Goal: Information Seeking & Learning: Learn about a topic

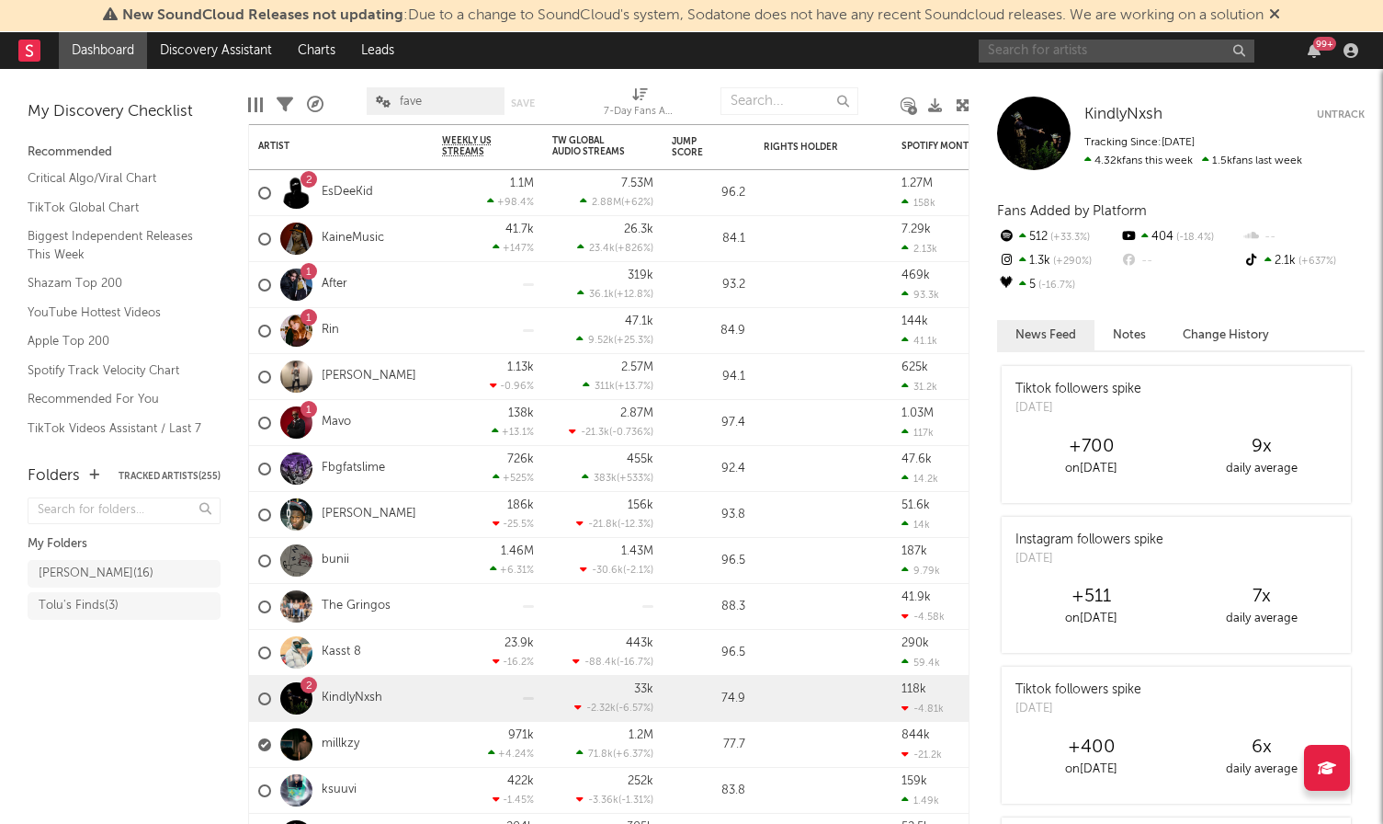
click at [1059, 53] on input "text" at bounding box center [1117, 51] width 276 height 23
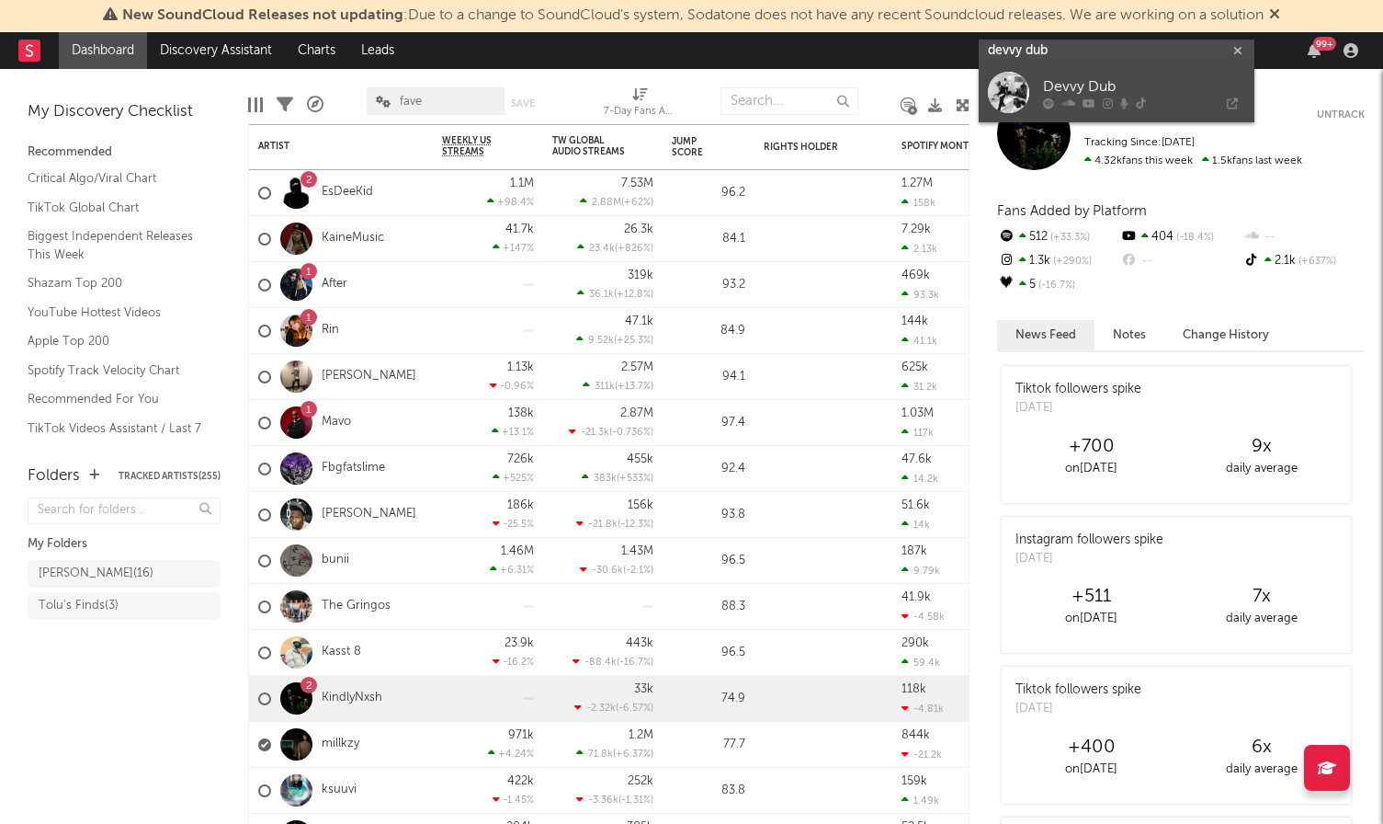
type input "devvy dub"
click at [1140, 92] on div "Devvy Dub" at bounding box center [1144, 87] width 202 height 22
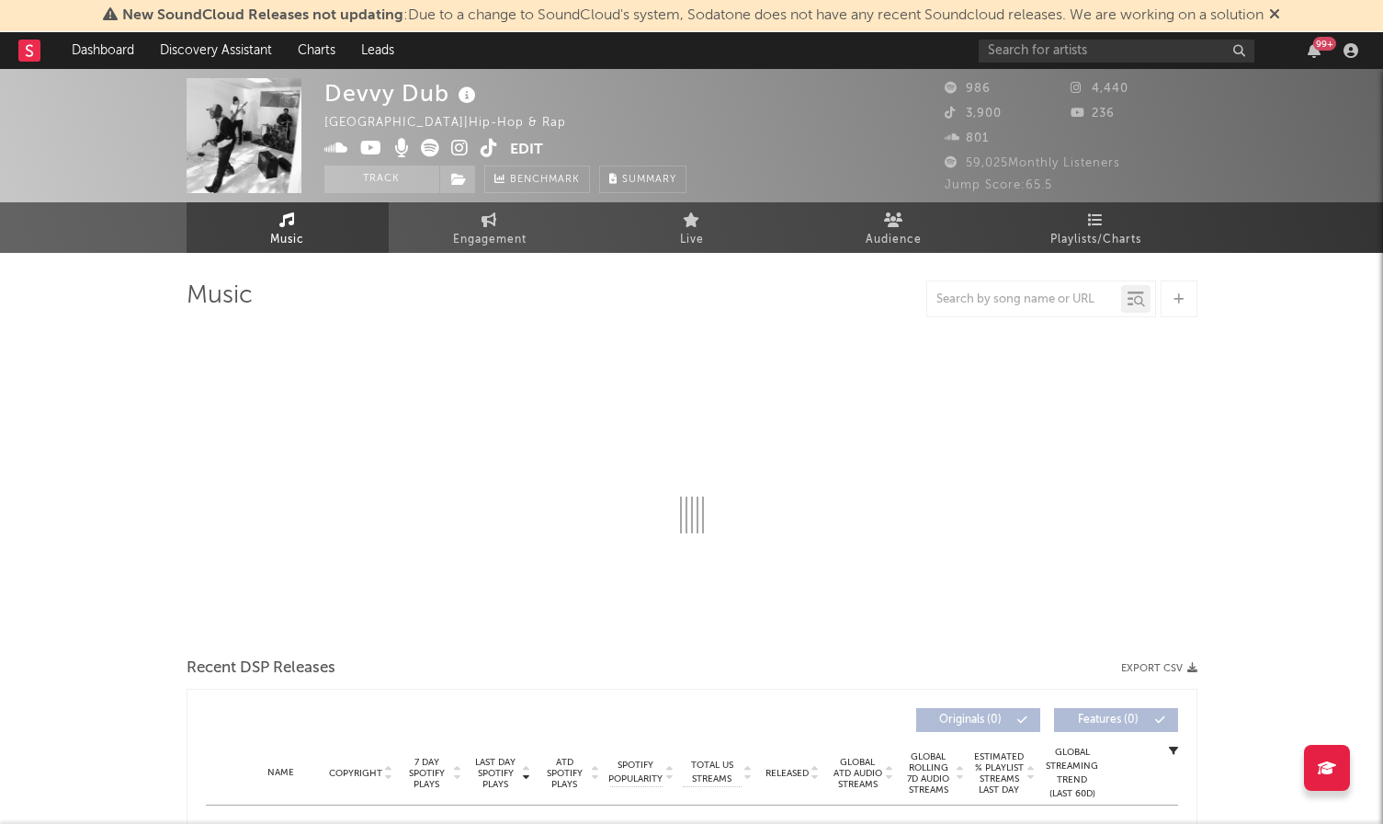
select select "1w"
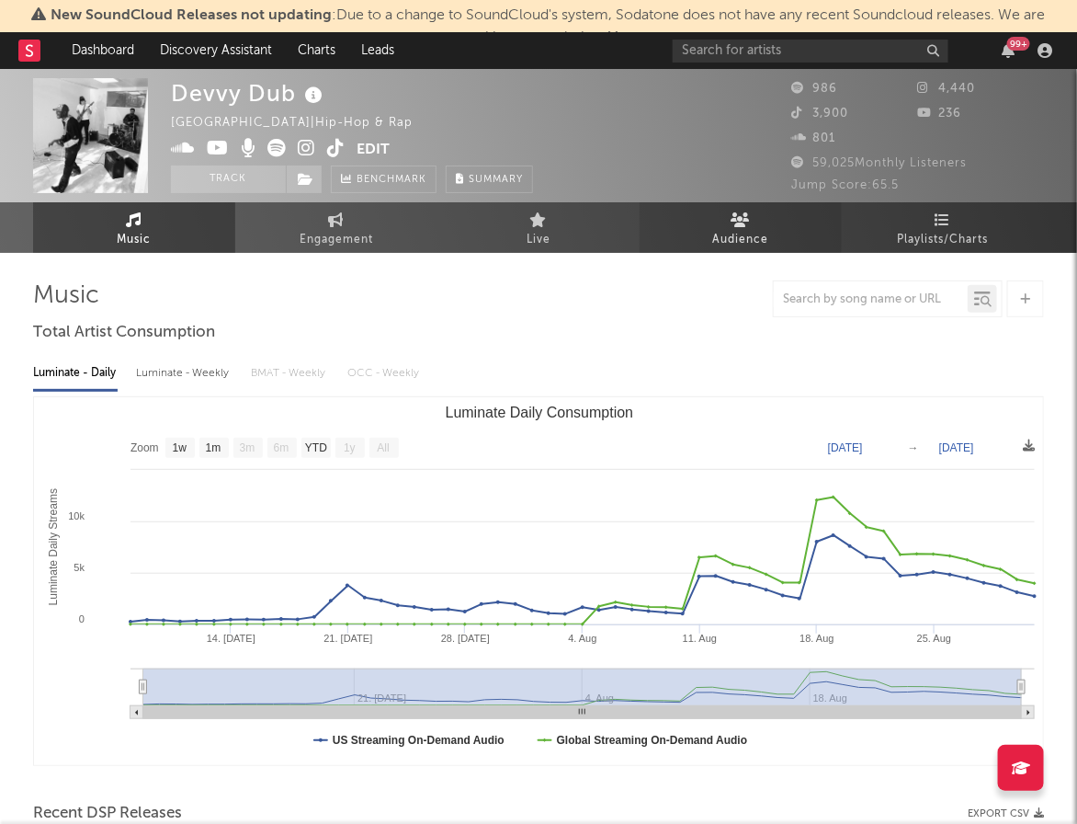
click at [747, 219] on icon at bounding box center [741, 219] width 19 height 15
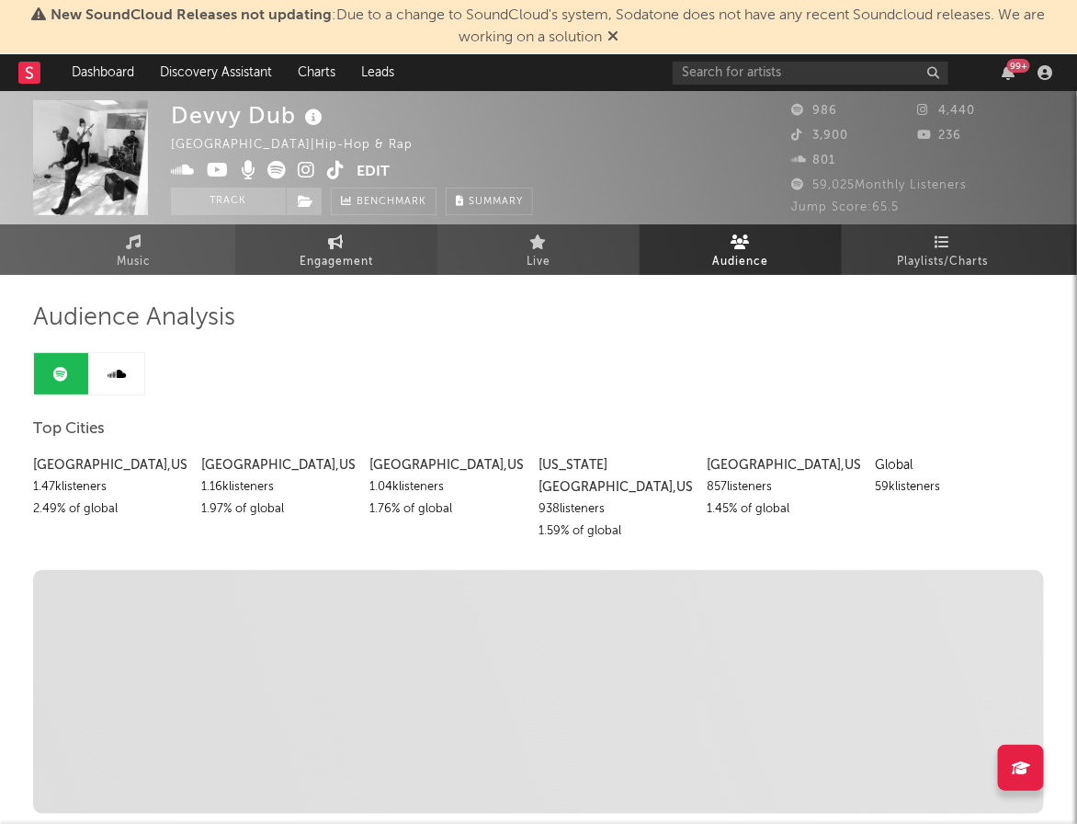
click at [340, 264] on span "Engagement" at bounding box center [337, 262] width 74 height 22
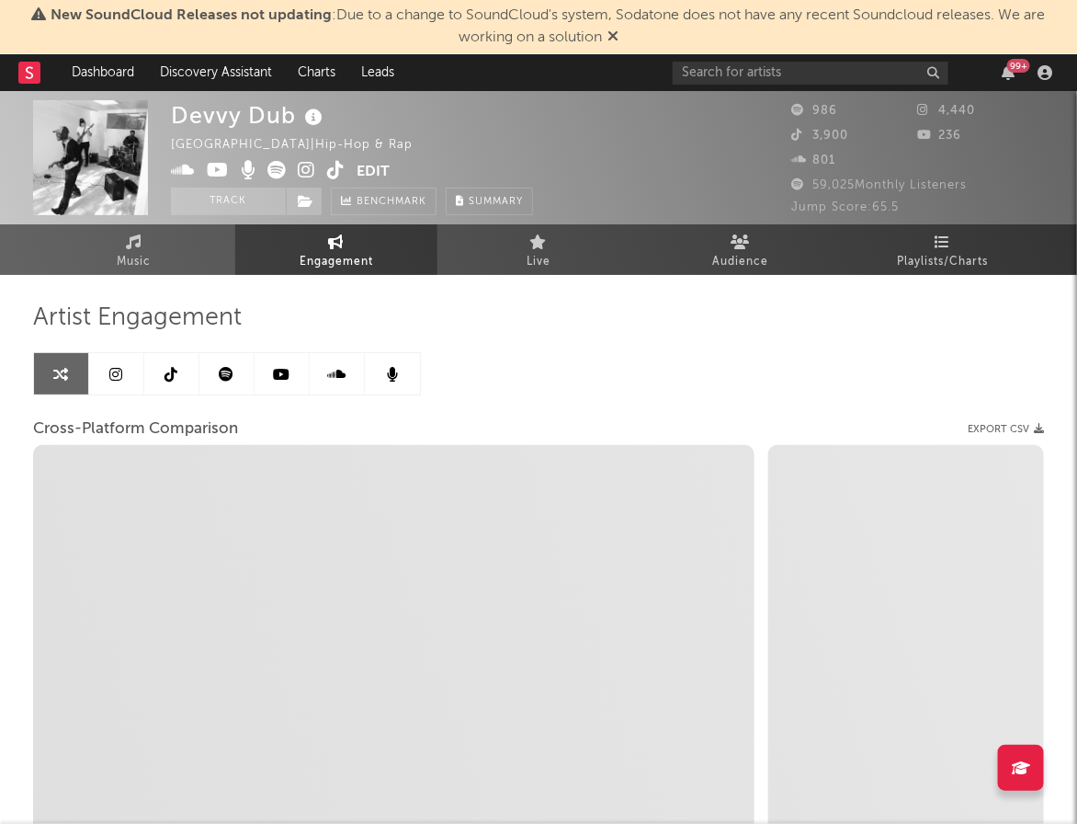
select select "1w"
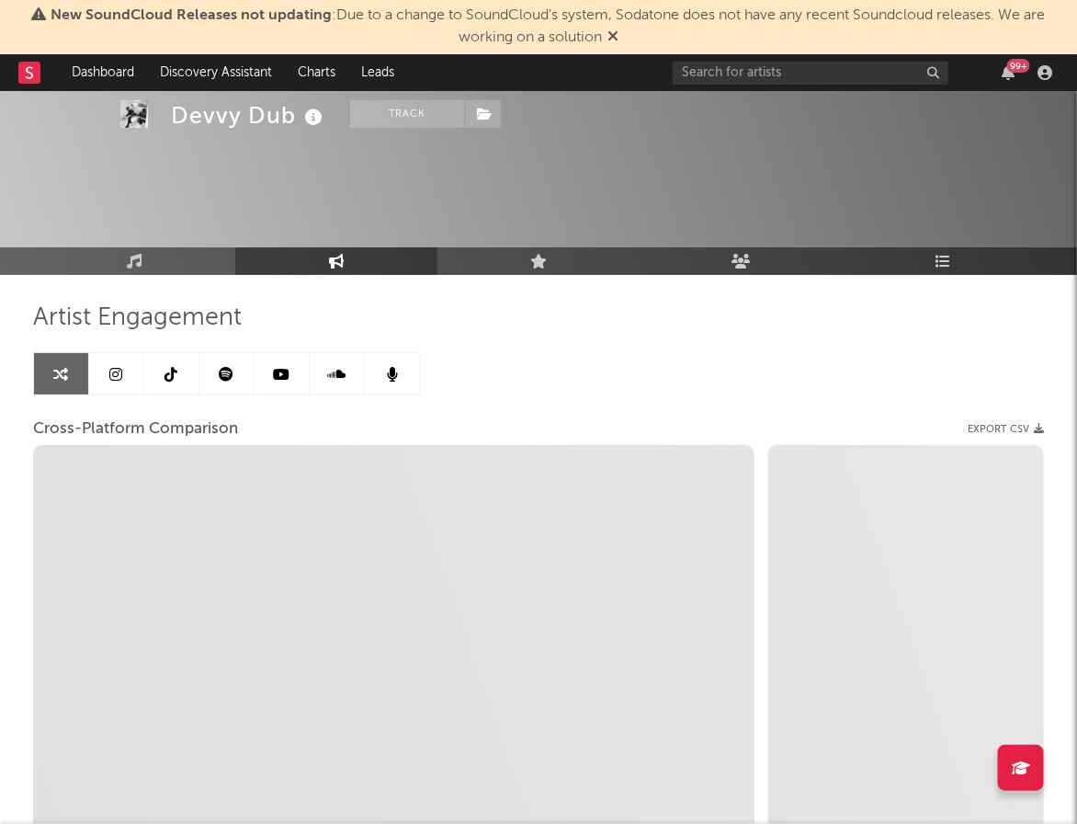
select select "1m"
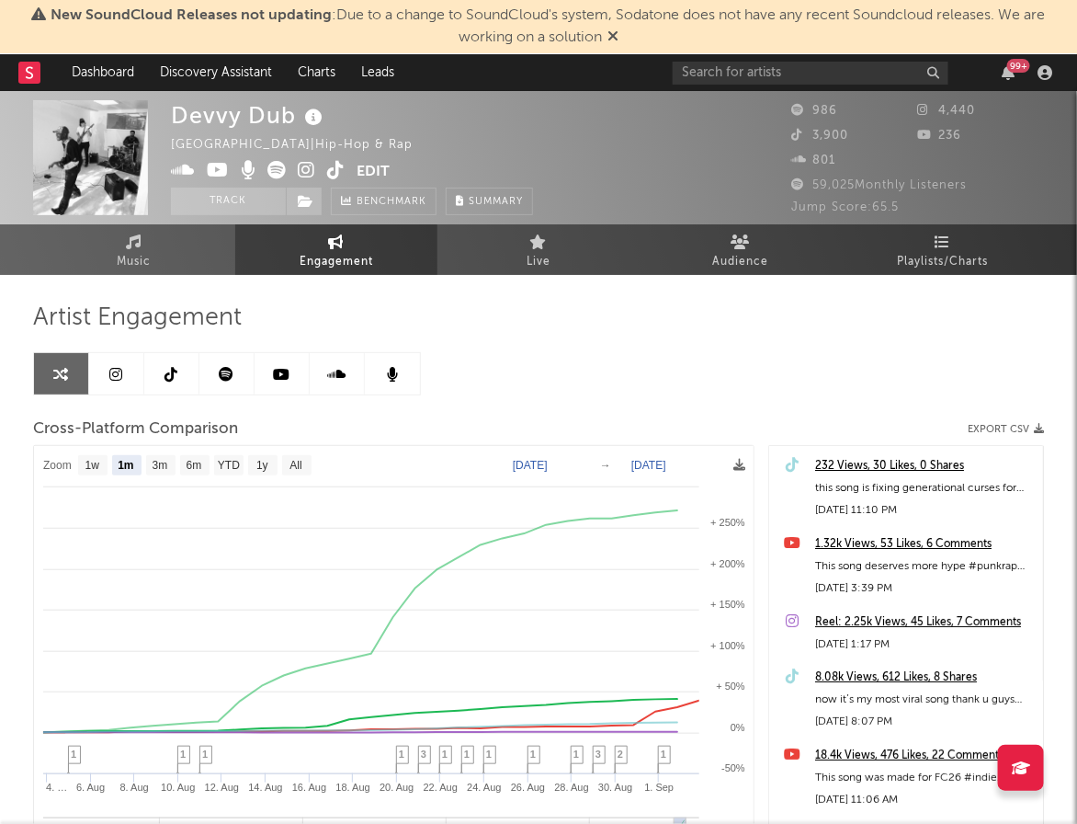
click at [215, 359] on link at bounding box center [226, 373] width 55 height 41
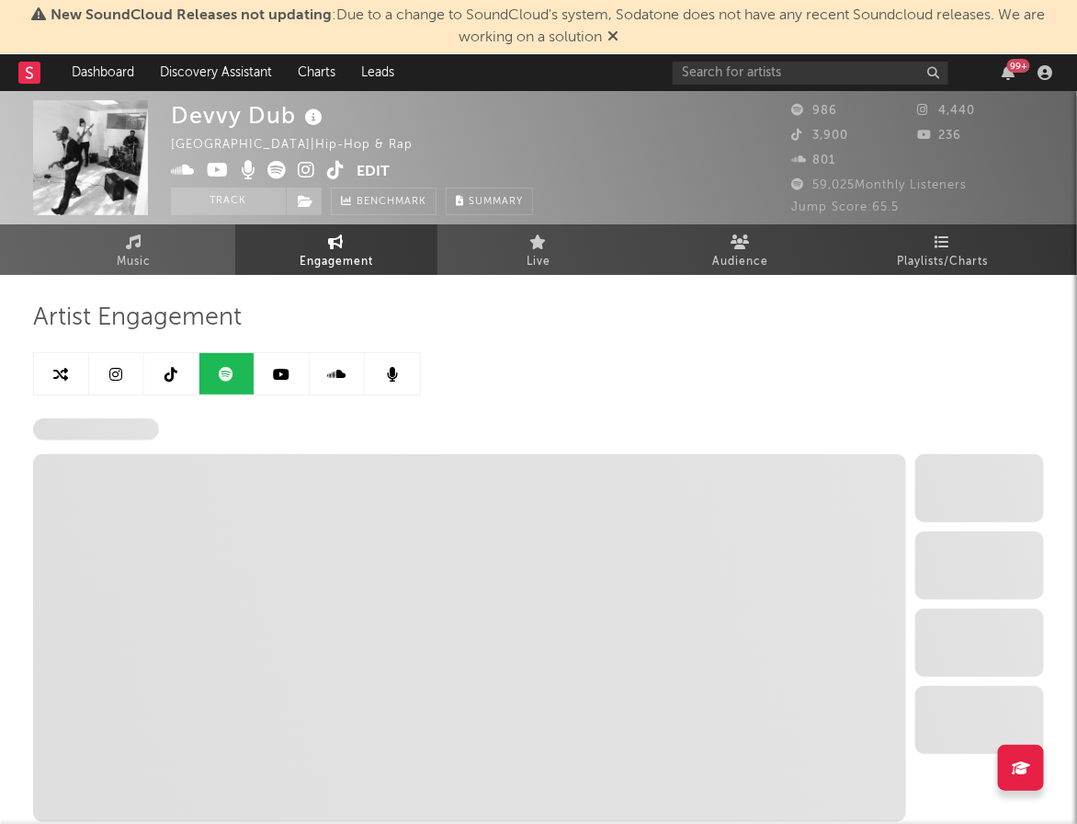
select select "6m"
select select "1w"
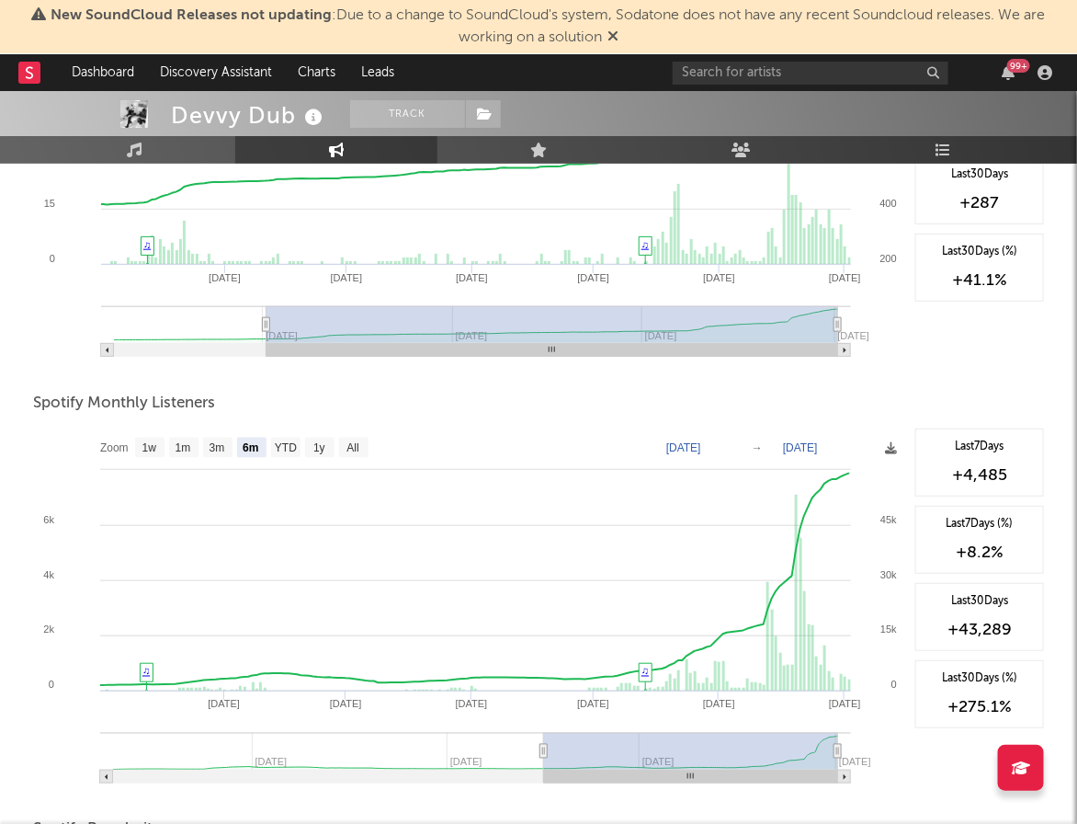
scroll to position [493, 0]
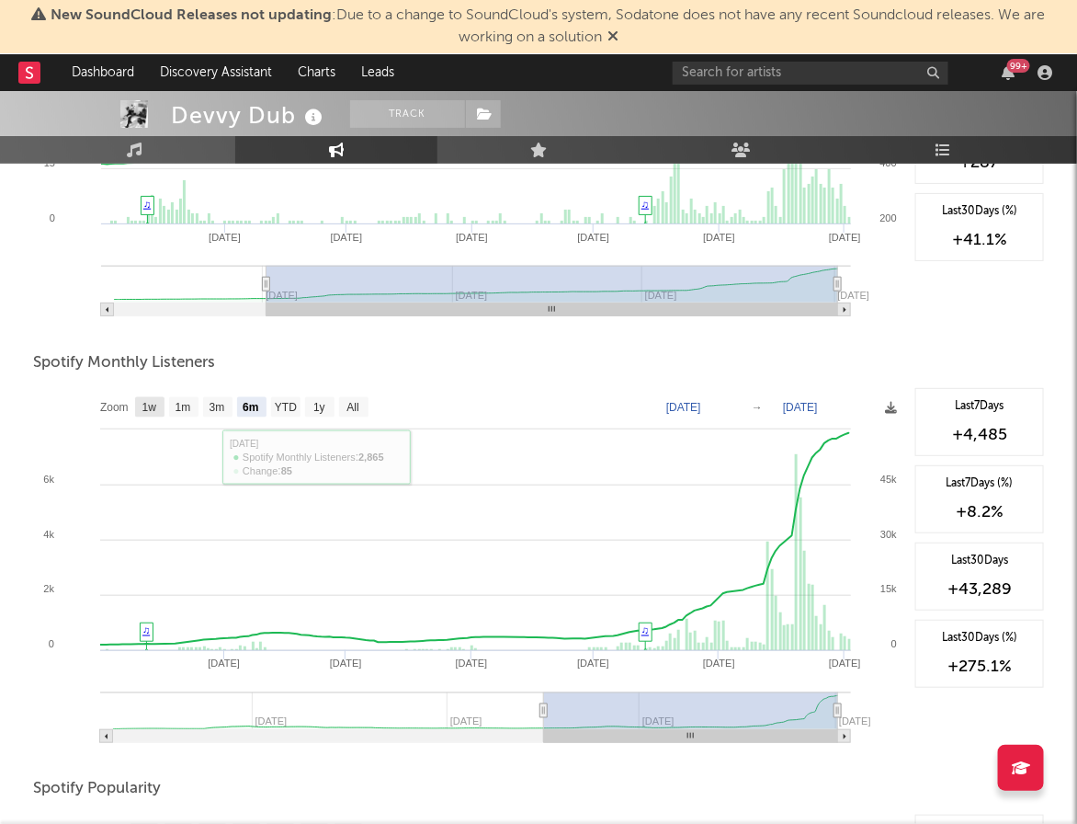
click at [156, 404] on text "1w" at bounding box center [149, 408] width 15 height 13
select select "1w"
type input "[DATE]"
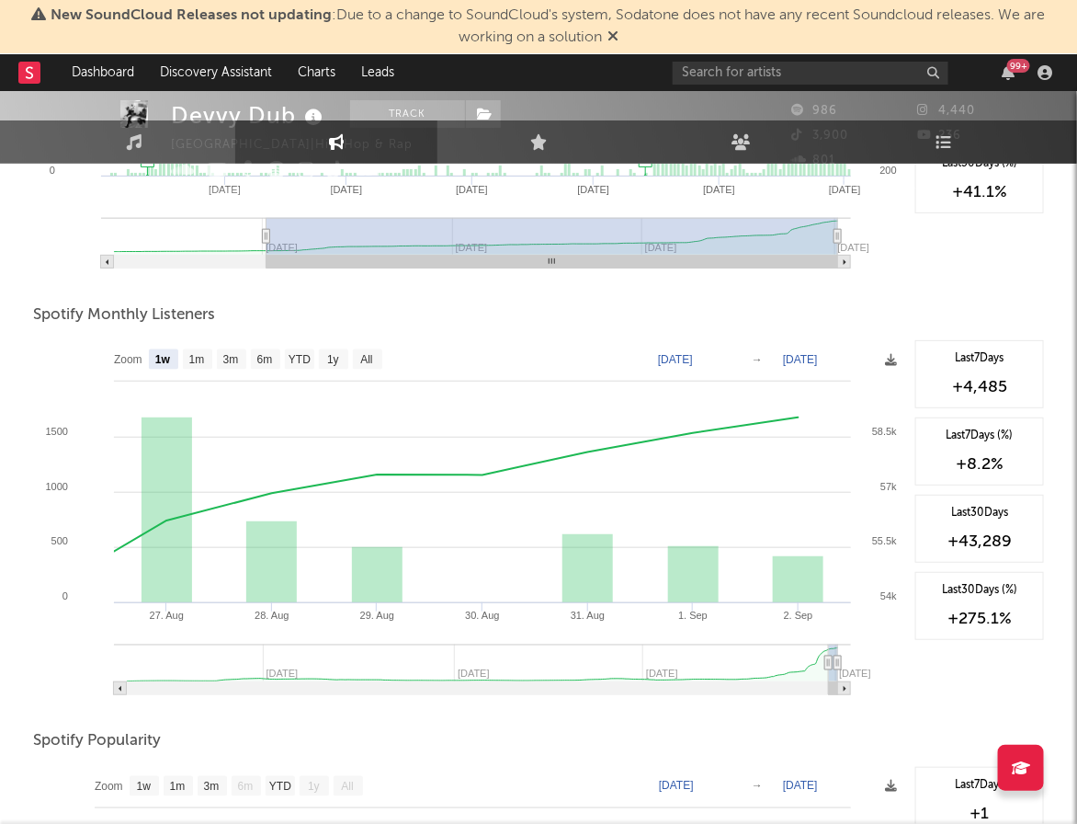
scroll to position [0, 0]
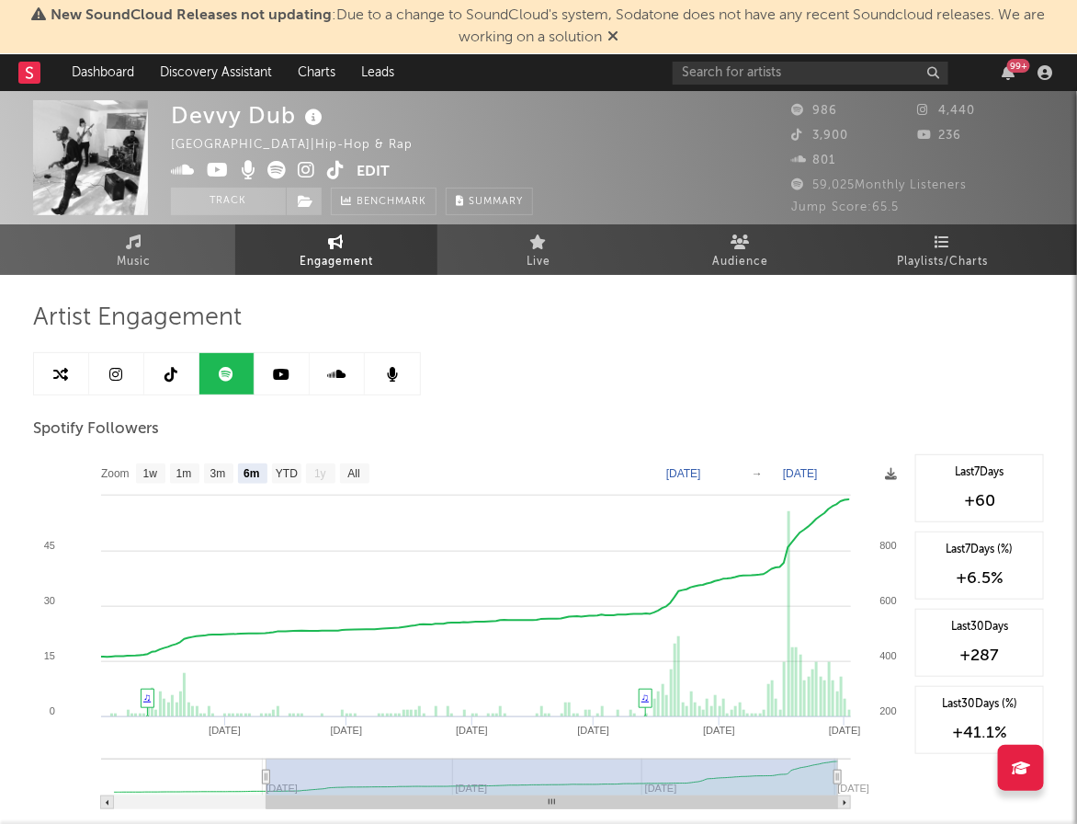
click at [284, 369] on icon at bounding box center [282, 374] width 17 height 15
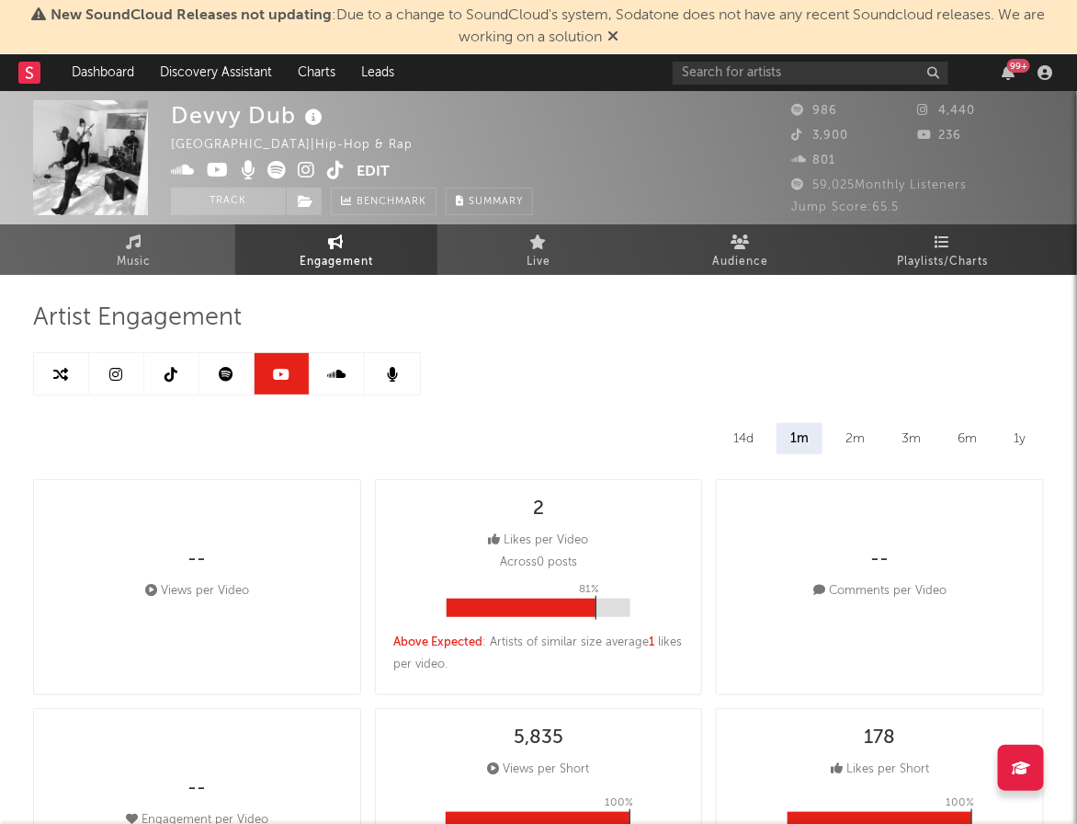
select select "6m"
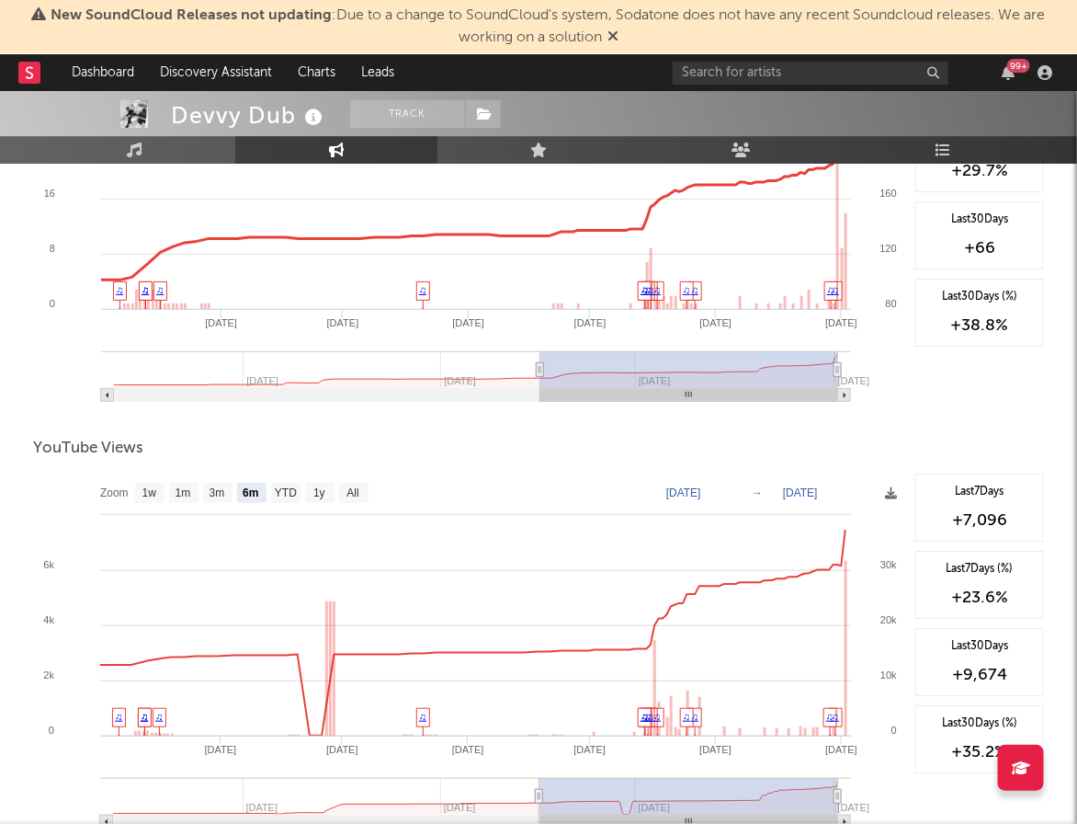
scroll to position [1761, 0]
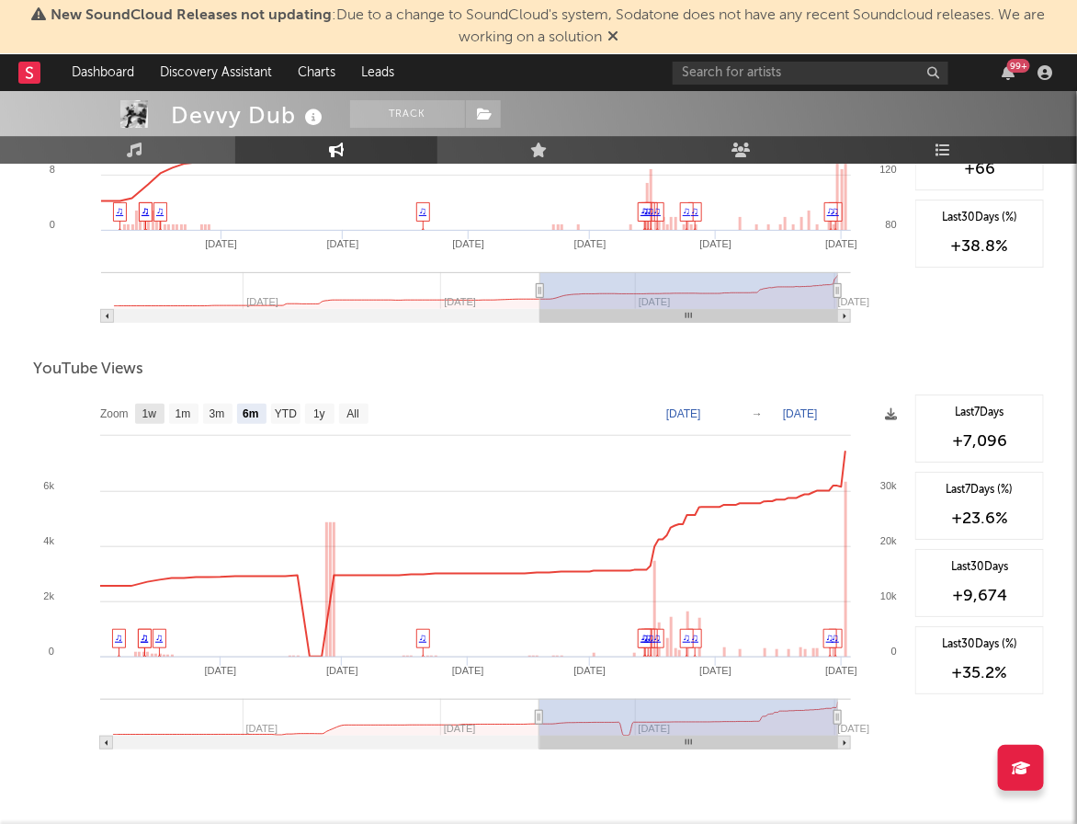
click at [147, 408] on text "1w" at bounding box center [149, 414] width 15 height 13
select select "1w"
type input "[DATE]"
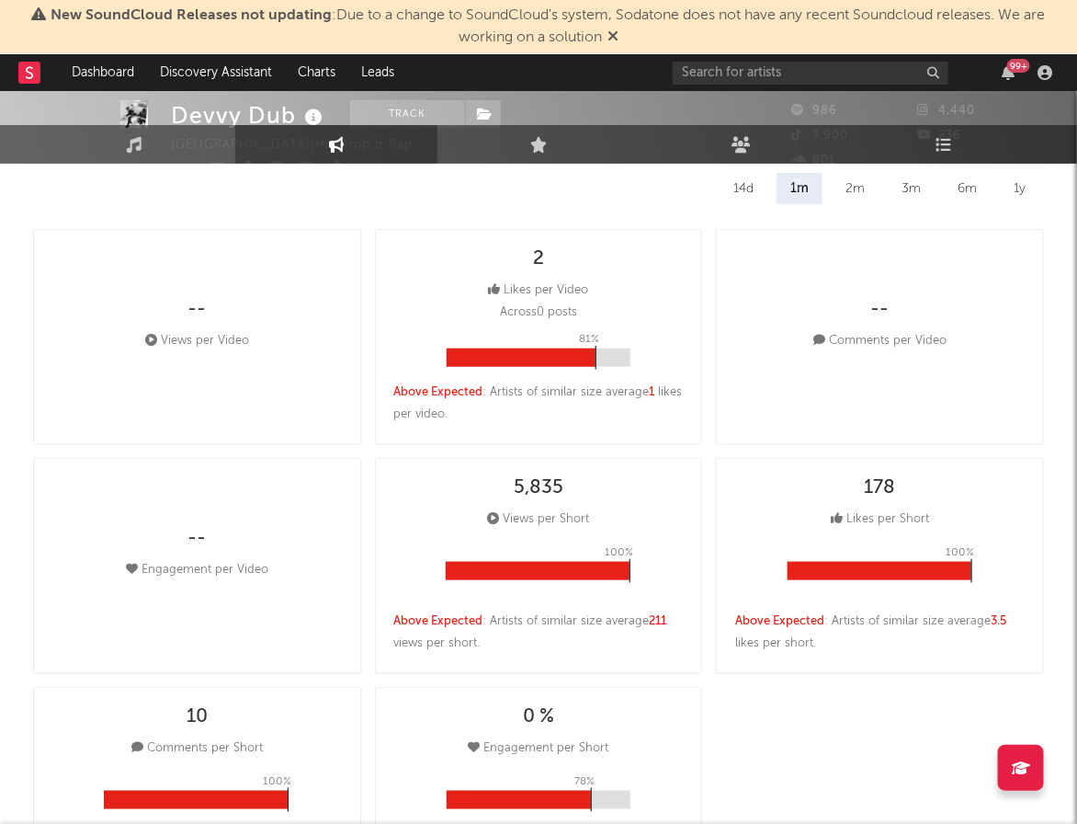
scroll to position [0, 0]
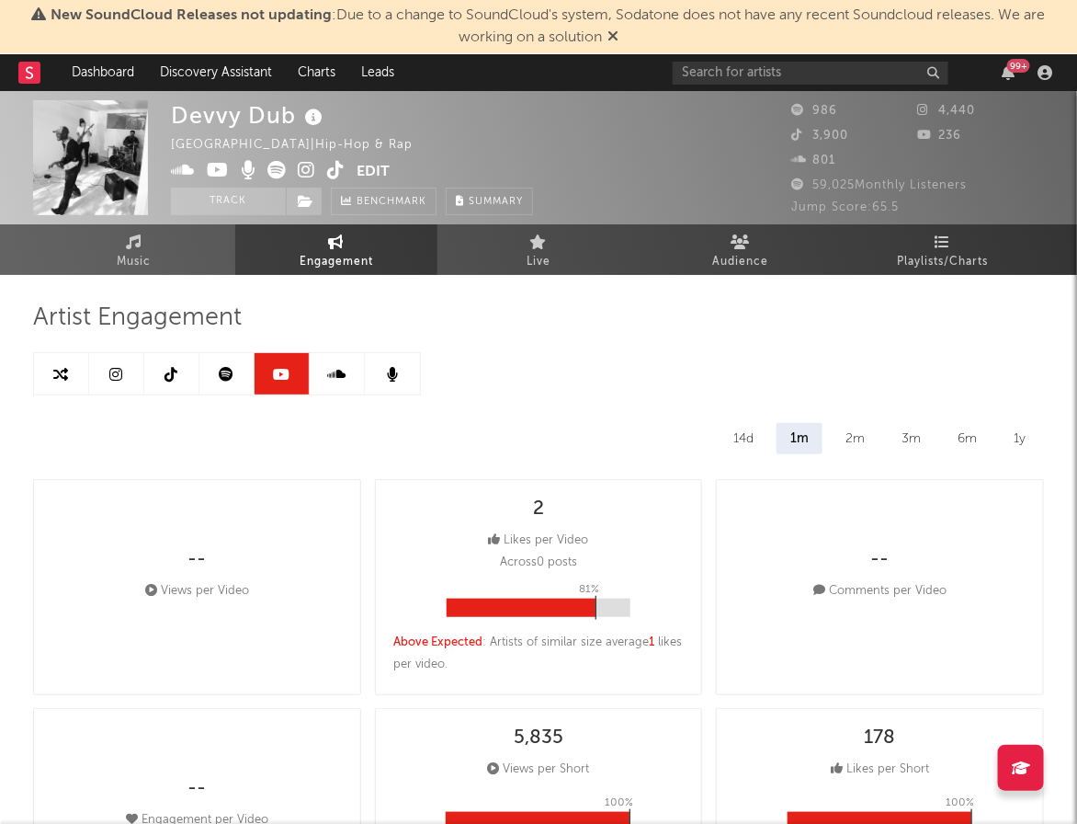
click at [113, 375] on icon at bounding box center [116, 374] width 13 height 15
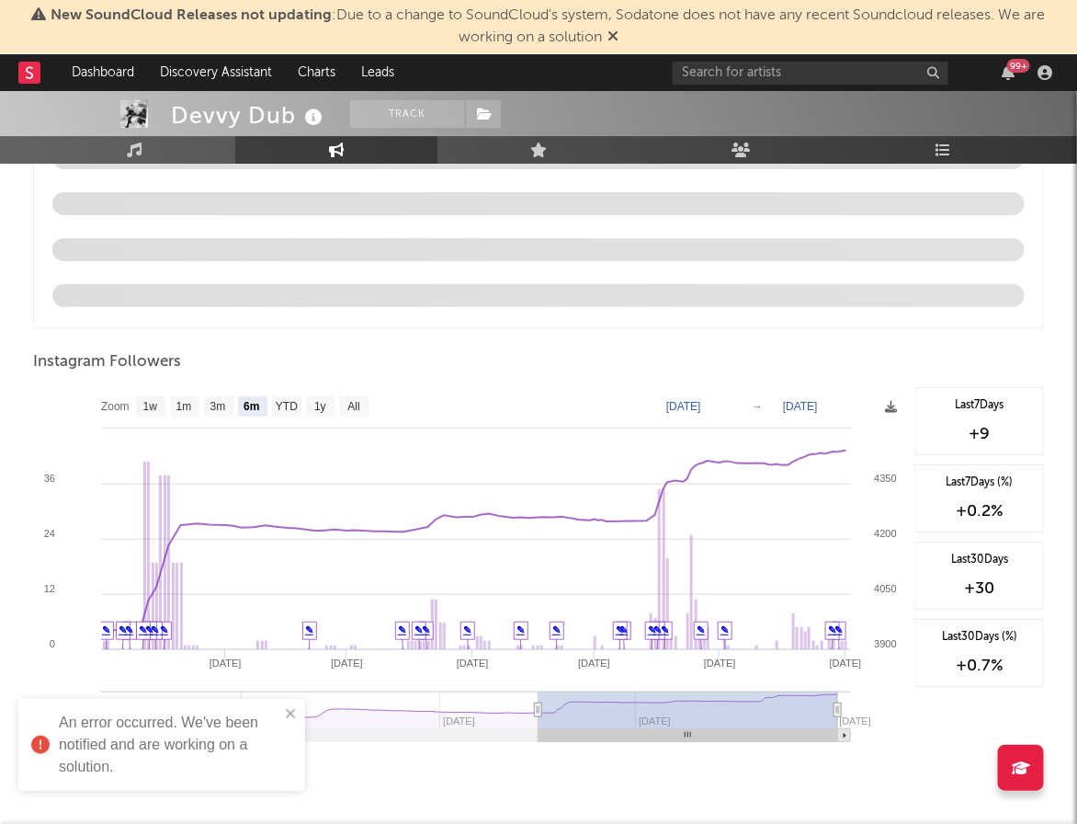
scroll to position [1938, 0]
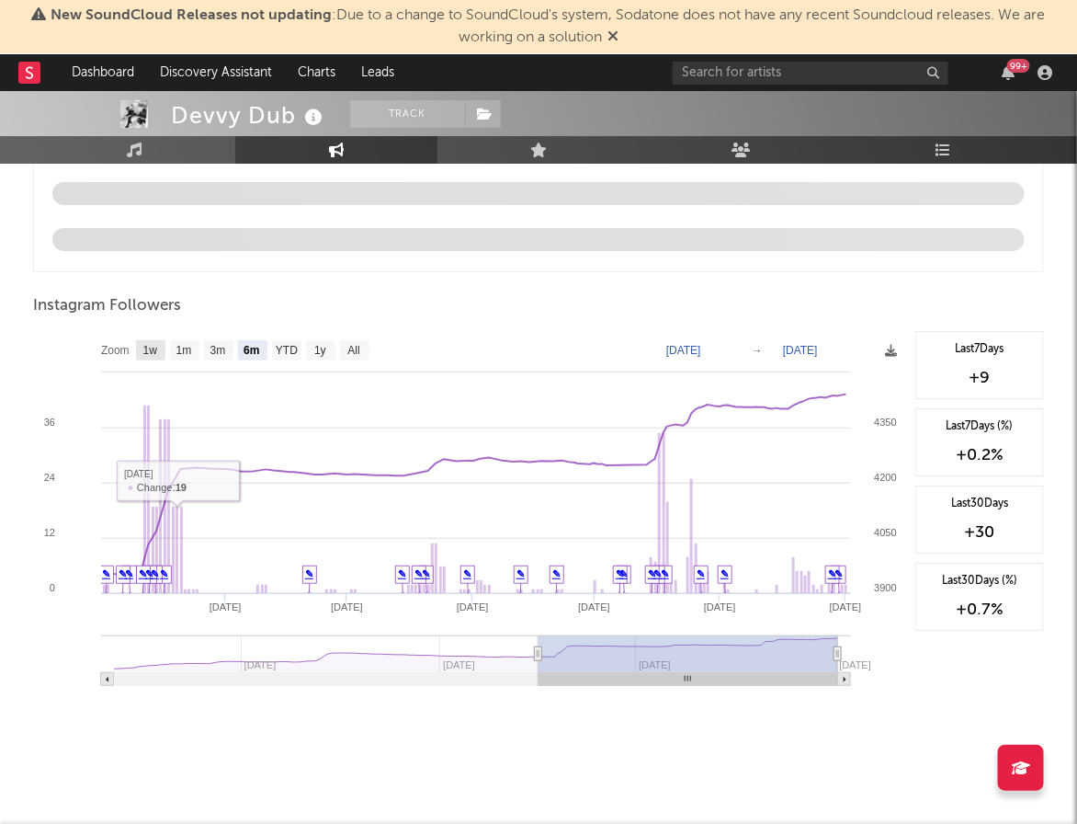
click at [153, 346] on text "1w" at bounding box center [150, 351] width 15 height 13
select select "1w"
type input "[DATE]"
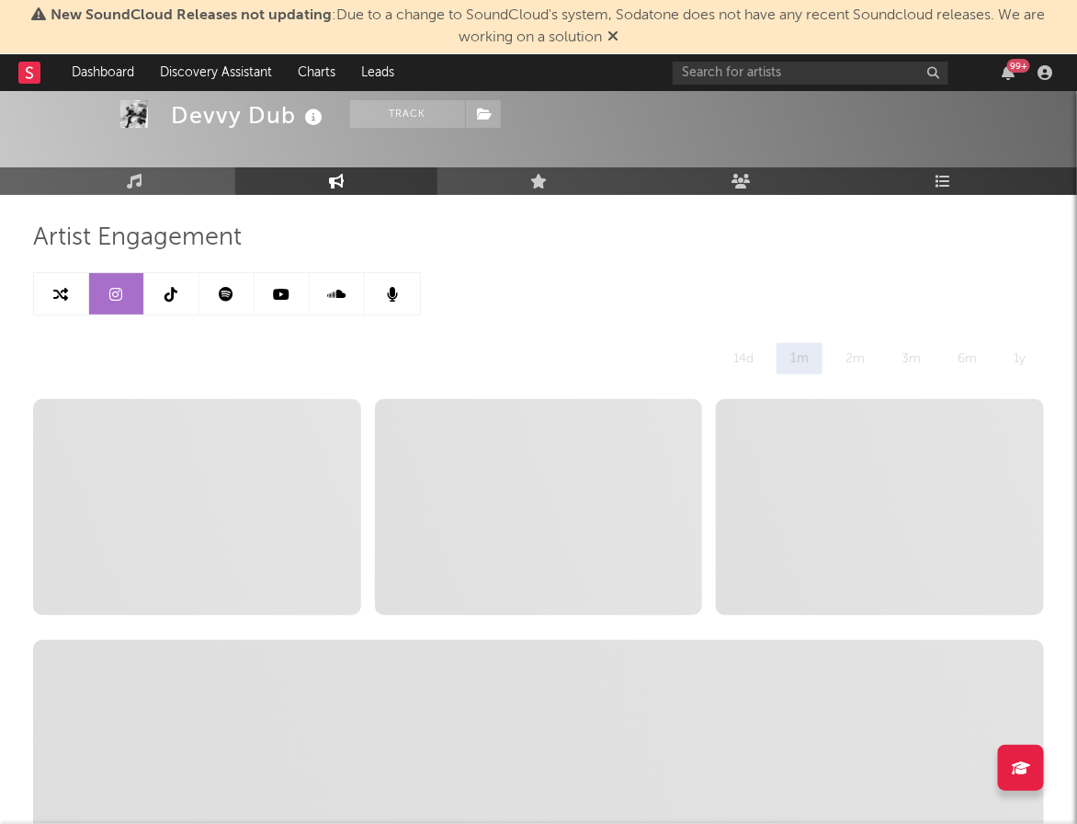
scroll to position [0, 0]
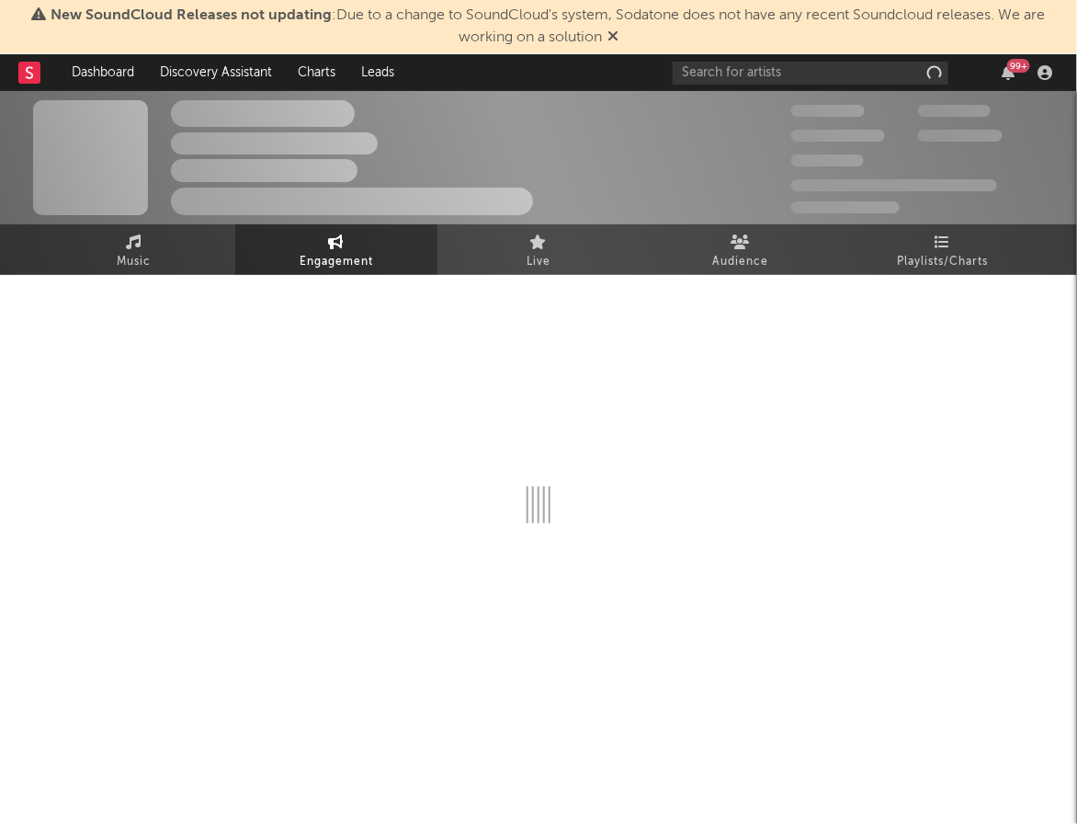
select select "6m"
